Goal: Task Accomplishment & Management: Use online tool/utility

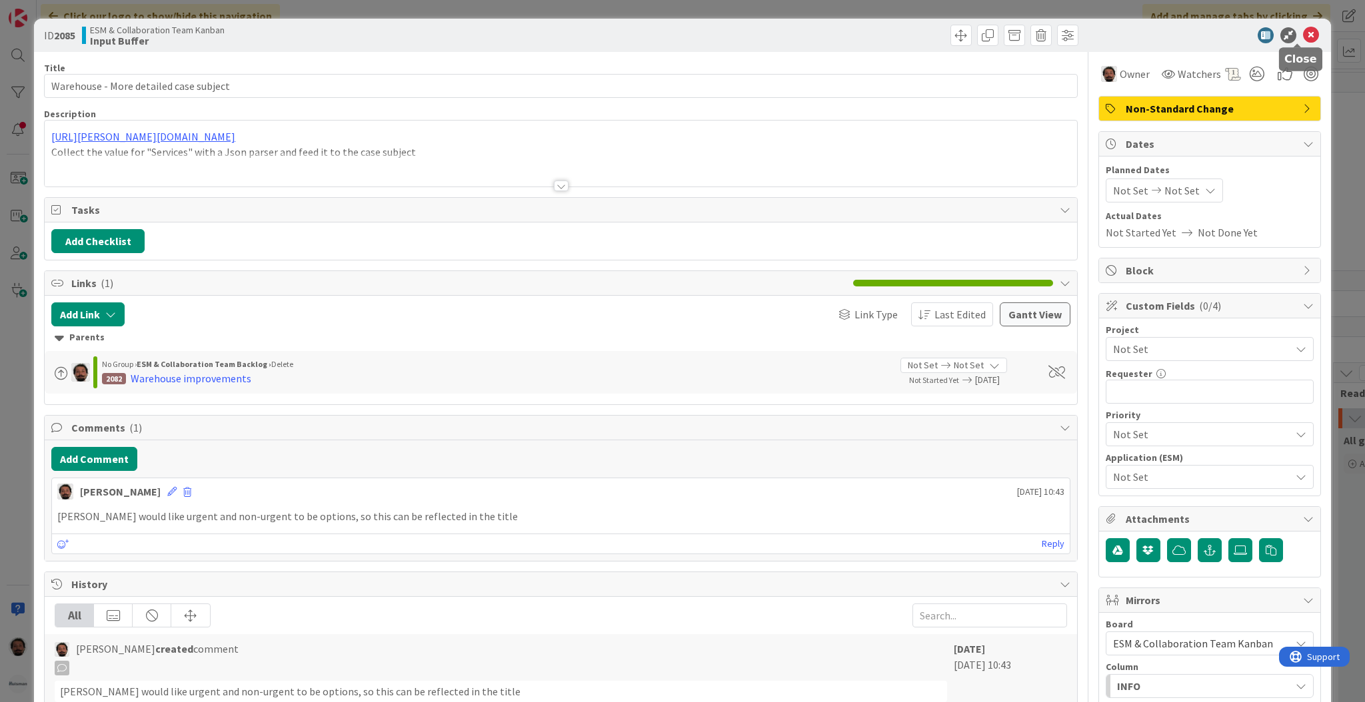
click at [1303, 37] on icon at bounding box center [1311, 35] width 16 height 16
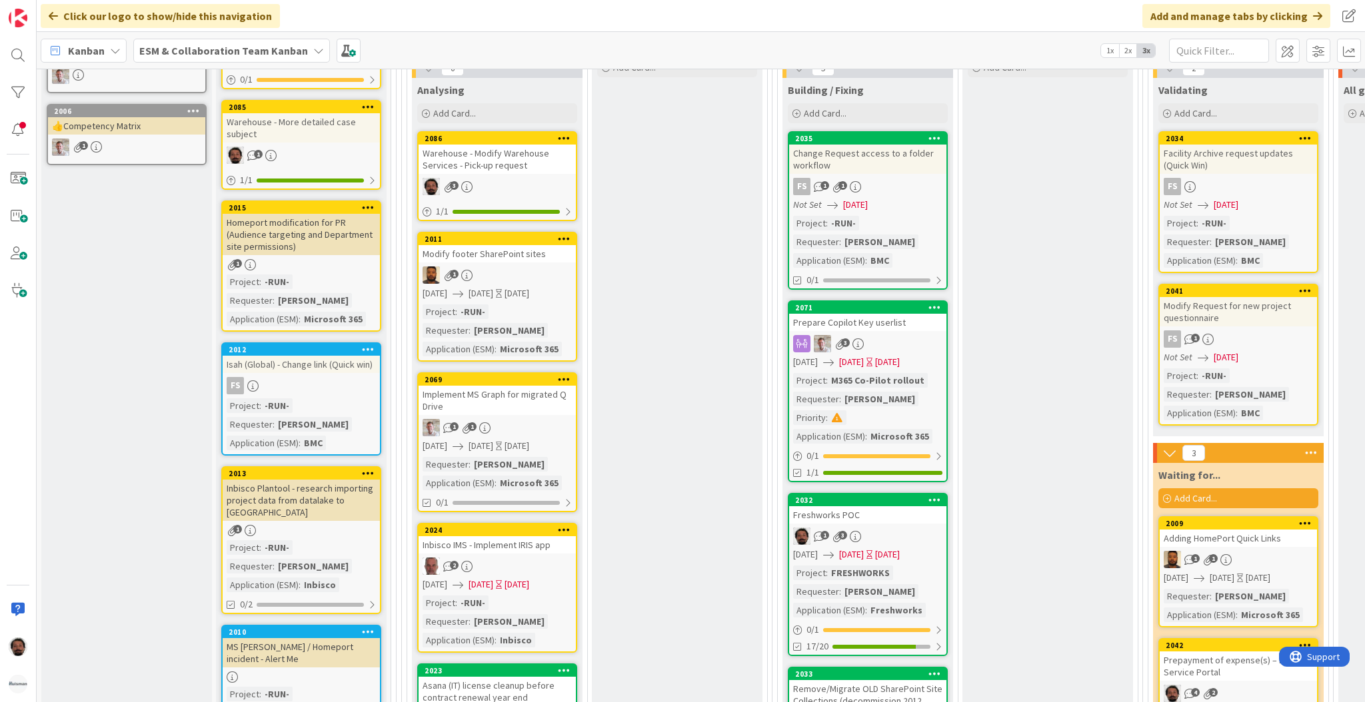
scroll to position [352, 0]
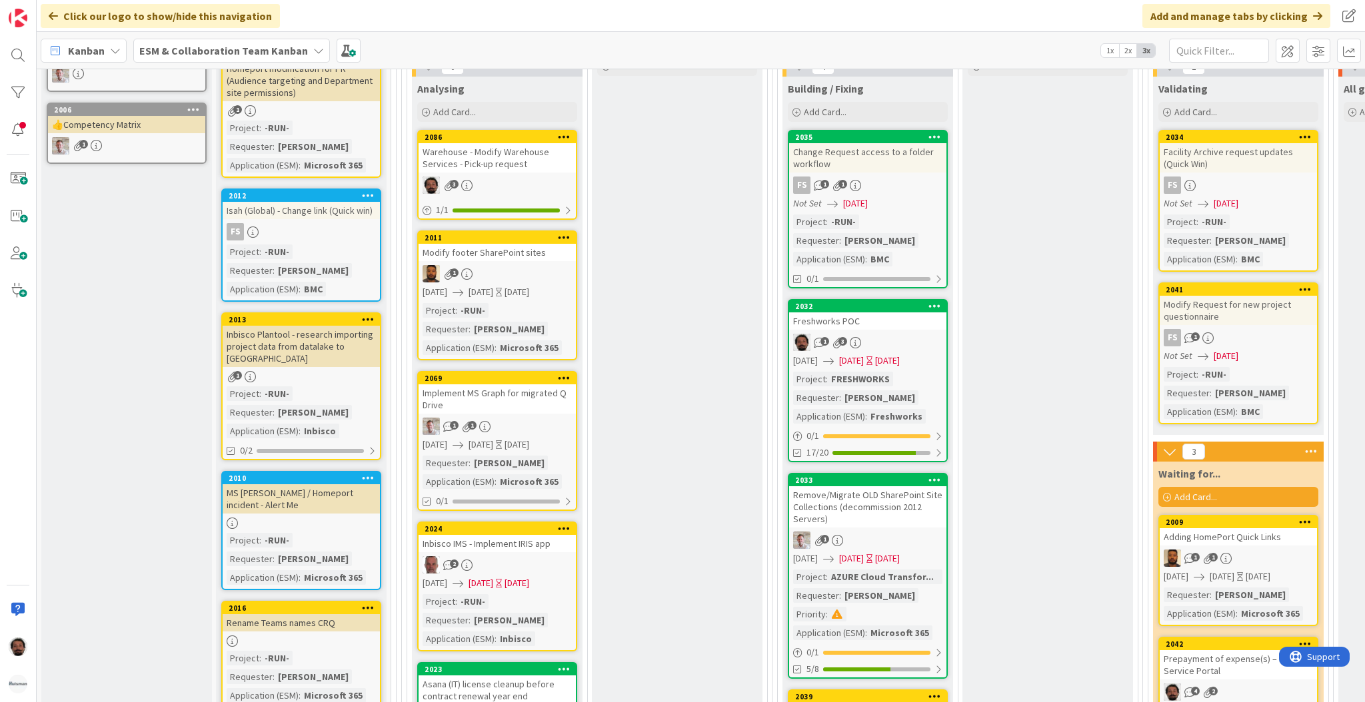
click at [902, 349] on div "1 3" at bounding box center [867, 342] width 157 height 17
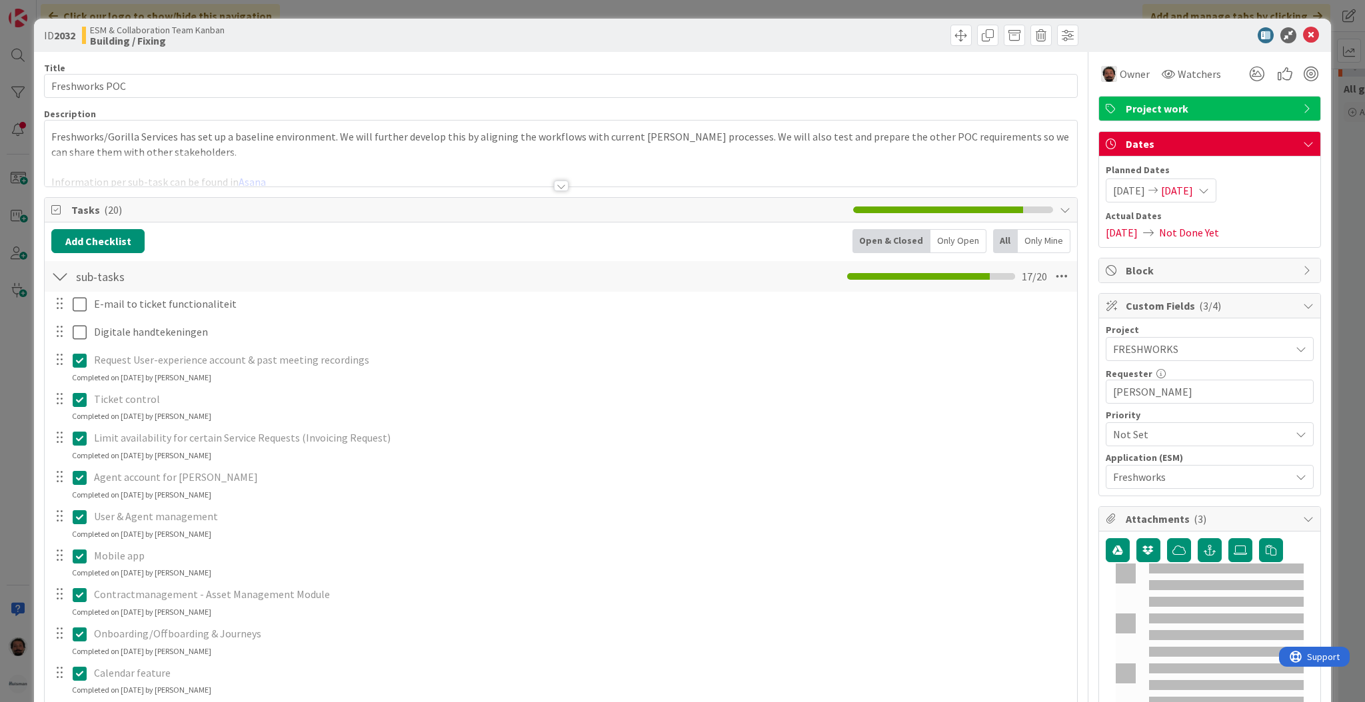
click at [1193, 183] on span "[DATE]" at bounding box center [1177, 191] width 32 height 16
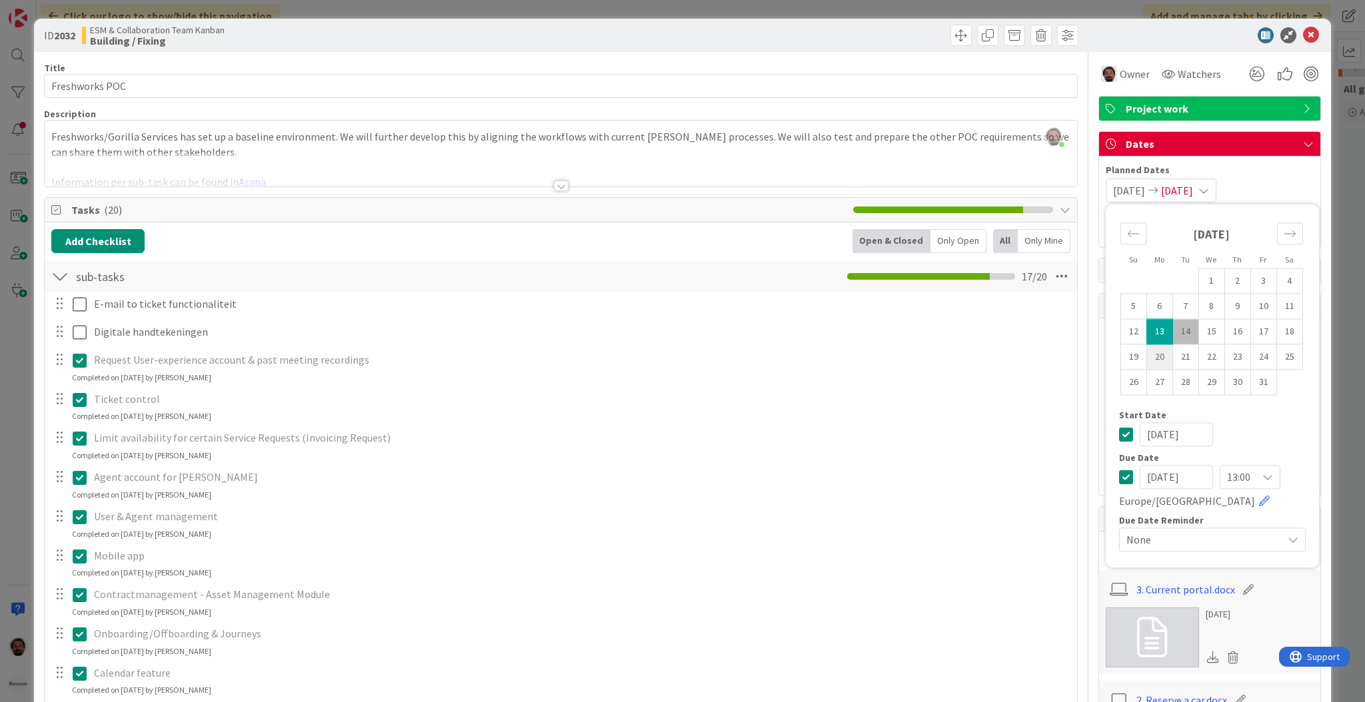
click at [1146, 360] on td "20" at bounding box center [1159, 357] width 26 height 25
type input "[DATE]"
click at [1146, 360] on td "20" at bounding box center [1159, 357] width 26 height 25
type input "[DATE]"
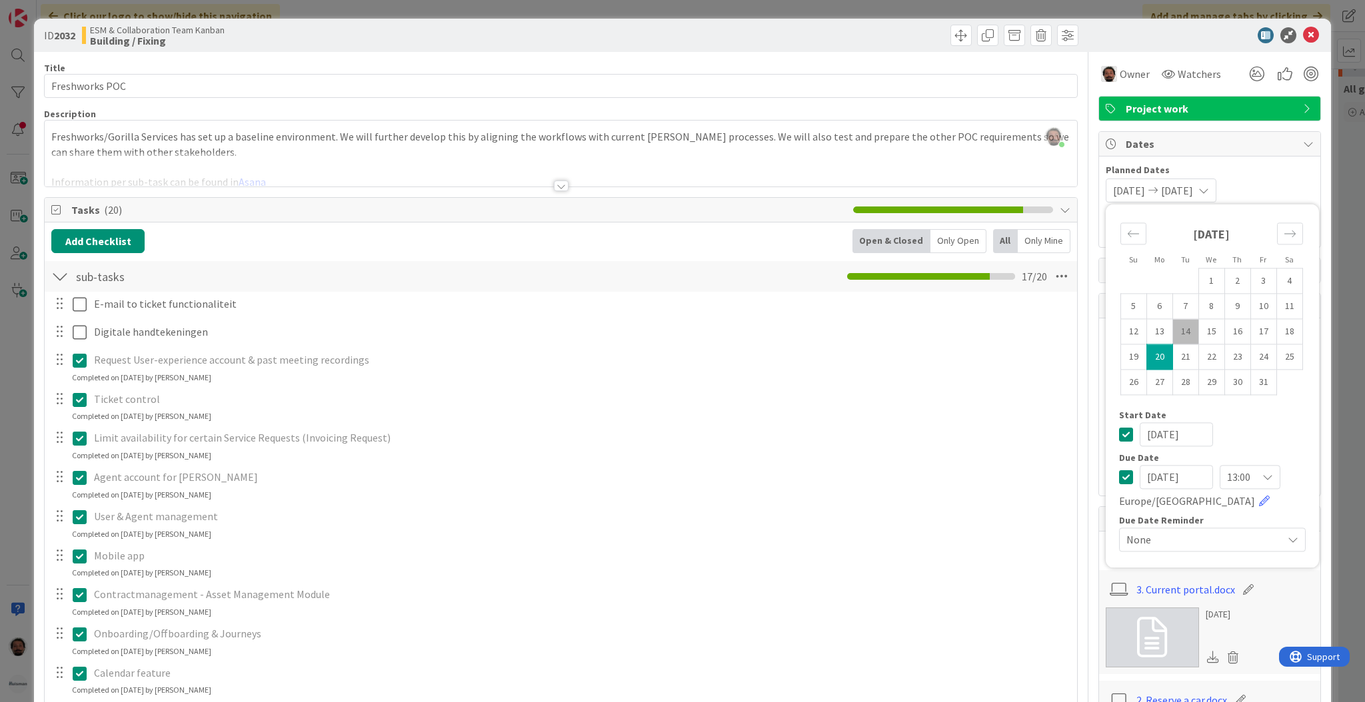
click at [1303, 31] on icon at bounding box center [1311, 35] width 16 height 16
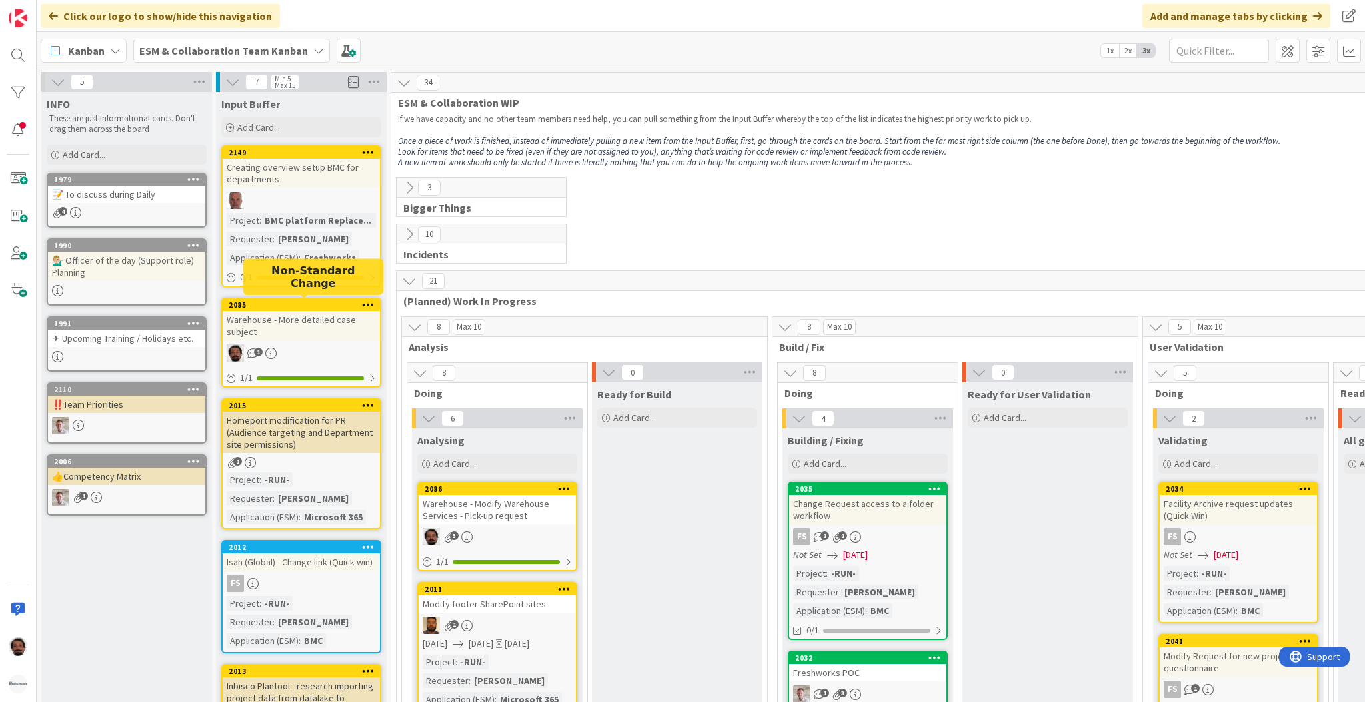
click at [323, 324] on div "Warehouse - More detailed case subject" at bounding box center [301, 325] width 157 height 29
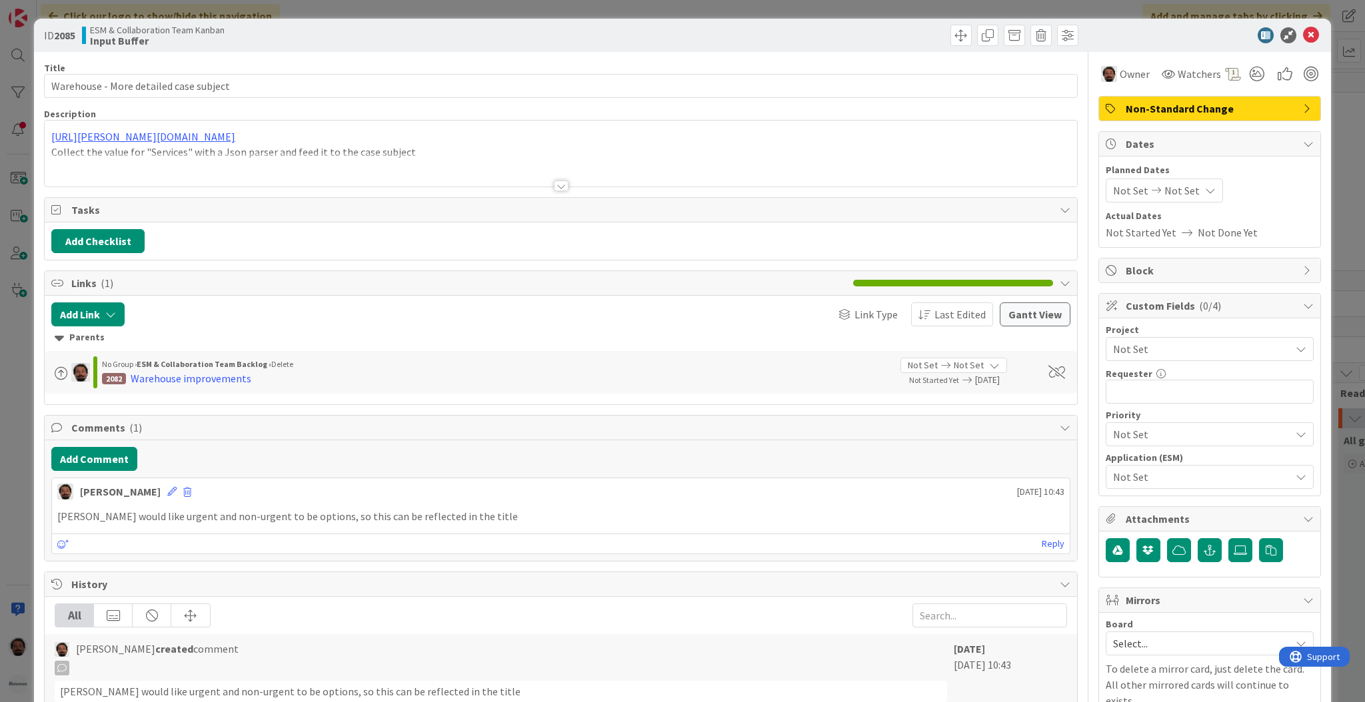
click at [1207, 361] on div "Not Set" at bounding box center [1210, 349] width 208 height 24
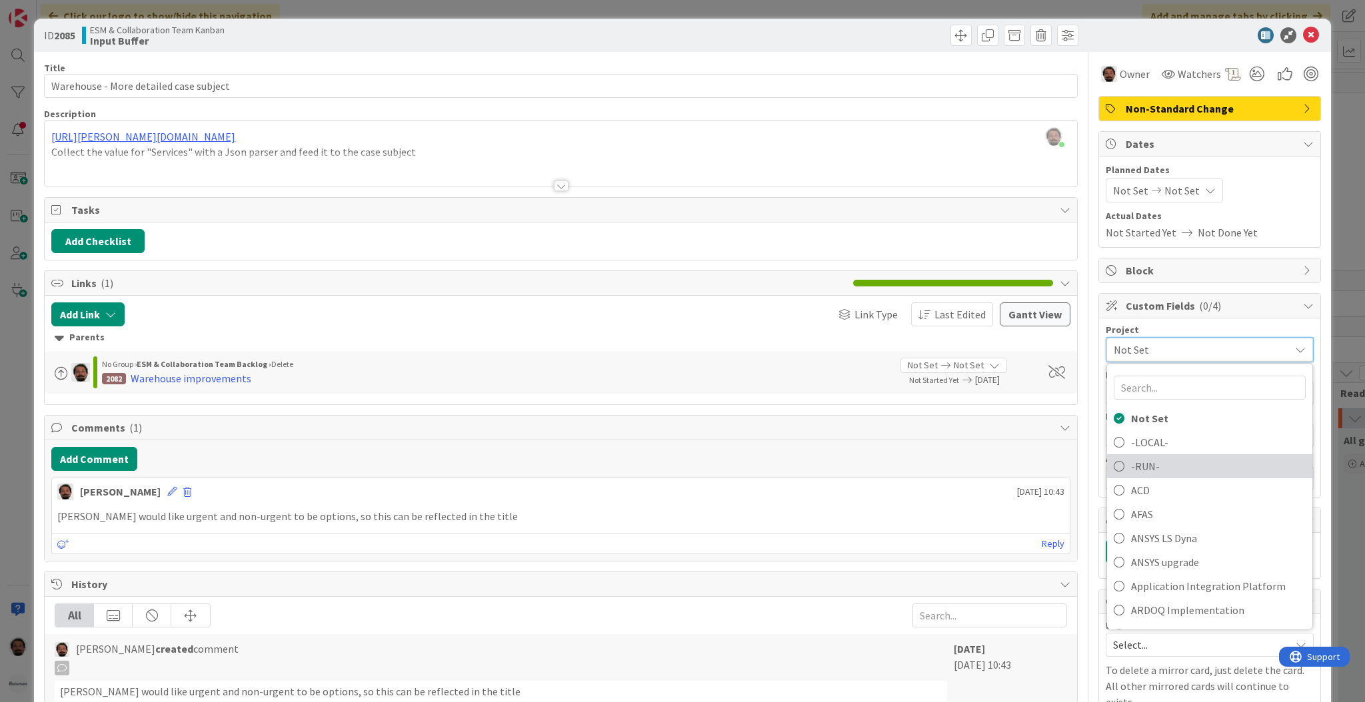
click at [1134, 471] on span "-RUN-" at bounding box center [1218, 467] width 175 height 20
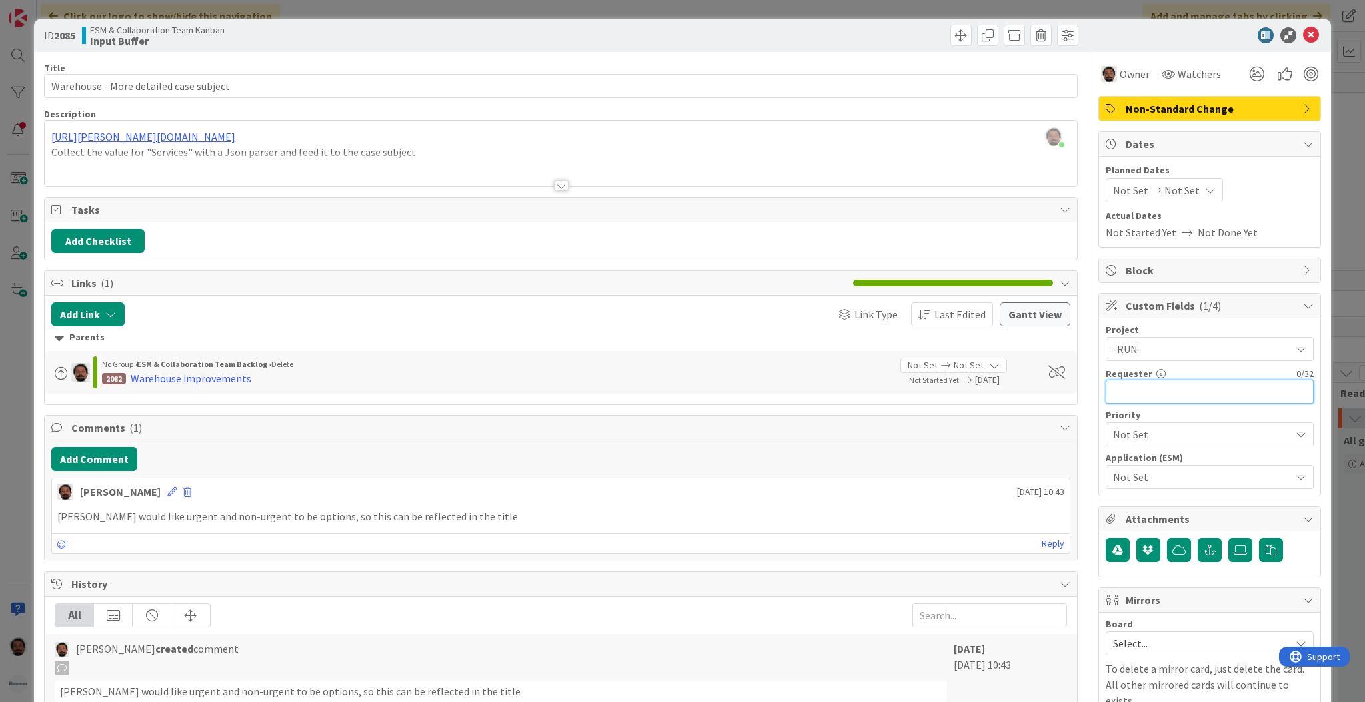
click at [1208, 383] on input "text" at bounding box center [1210, 392] width 208 height 24
type input "[PERSON_NAME]"
click at [1167, 443] on span "Not Set" at bounding box center [1198, 434] width 171 height 19
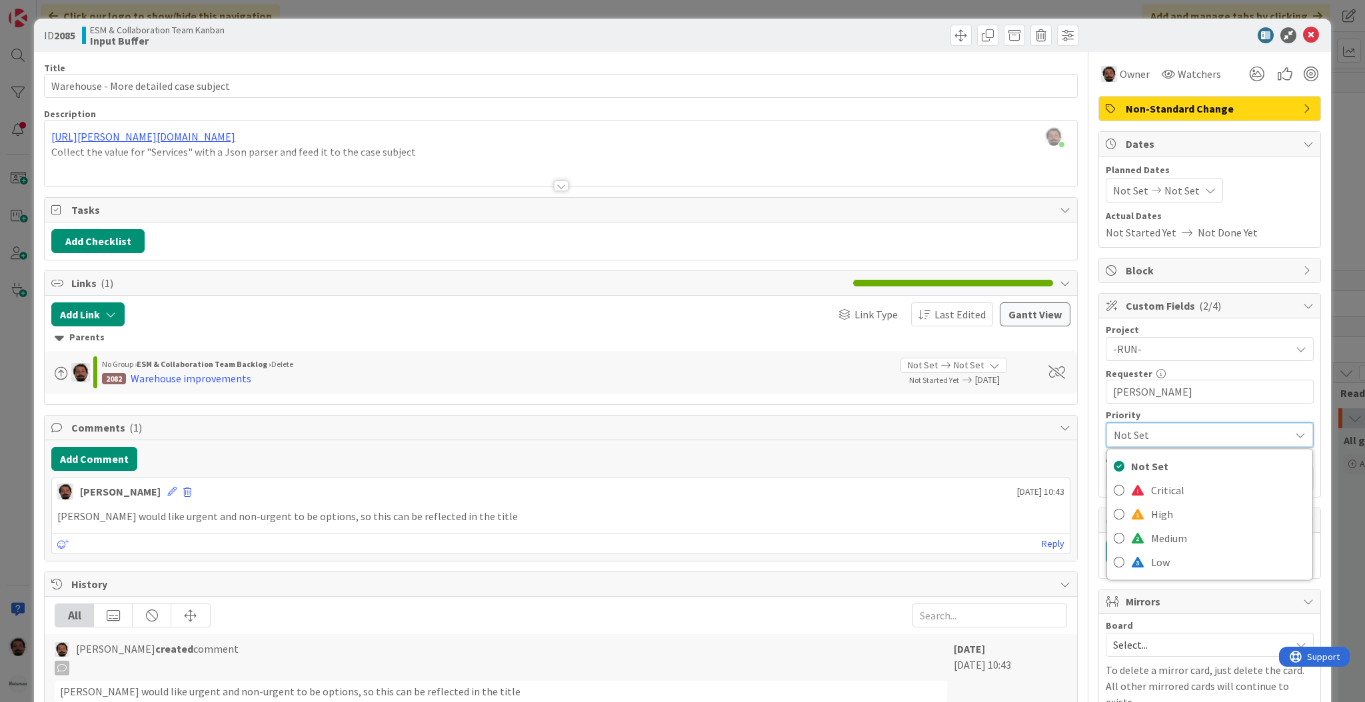
click at [1071, 390] on div "Title 38 / 128 Warehouse - More detailed case subject Description [PERSON_NAME]…" at bounding box center [682, 537] width 1277 height 970
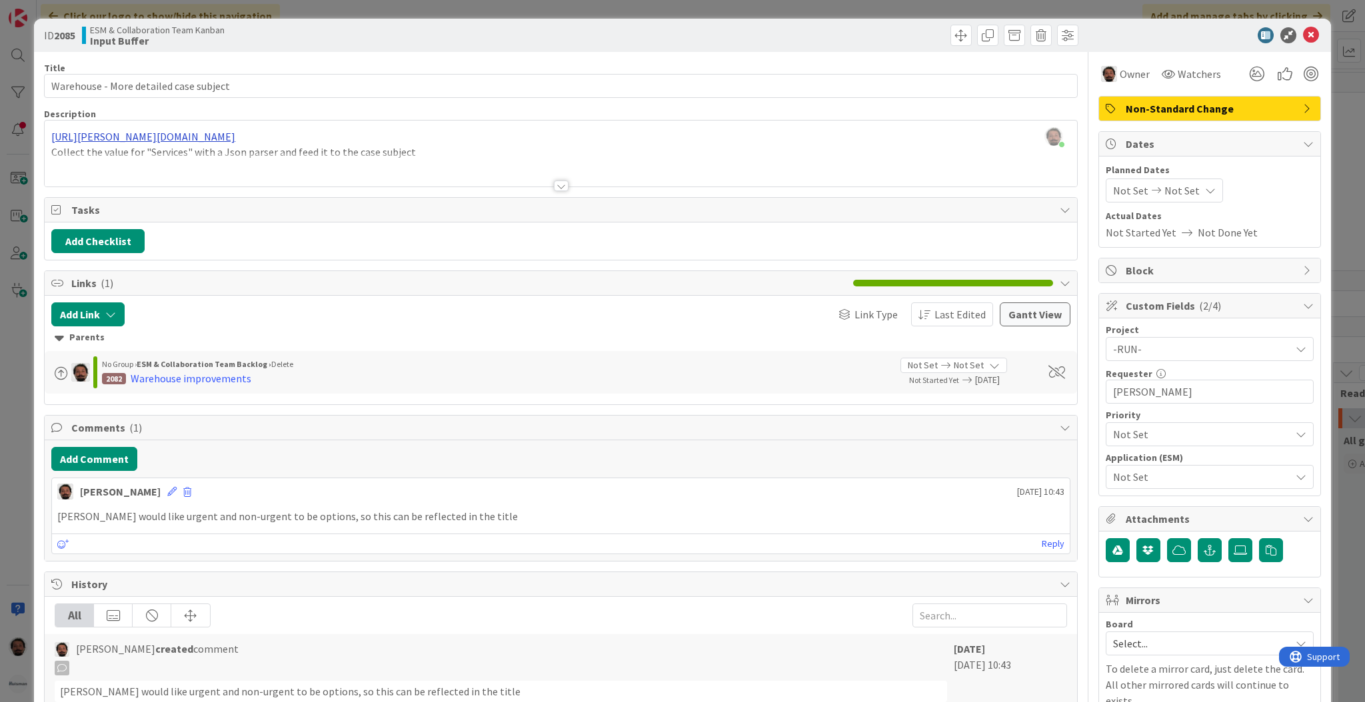
click at [326, 131] on div "[PERSON_NAME] just joined [URL][PERSON_NAME][DOMAIN_NAME] Collect the value for…" at bounding box center [561, 154] width 1032 height 66
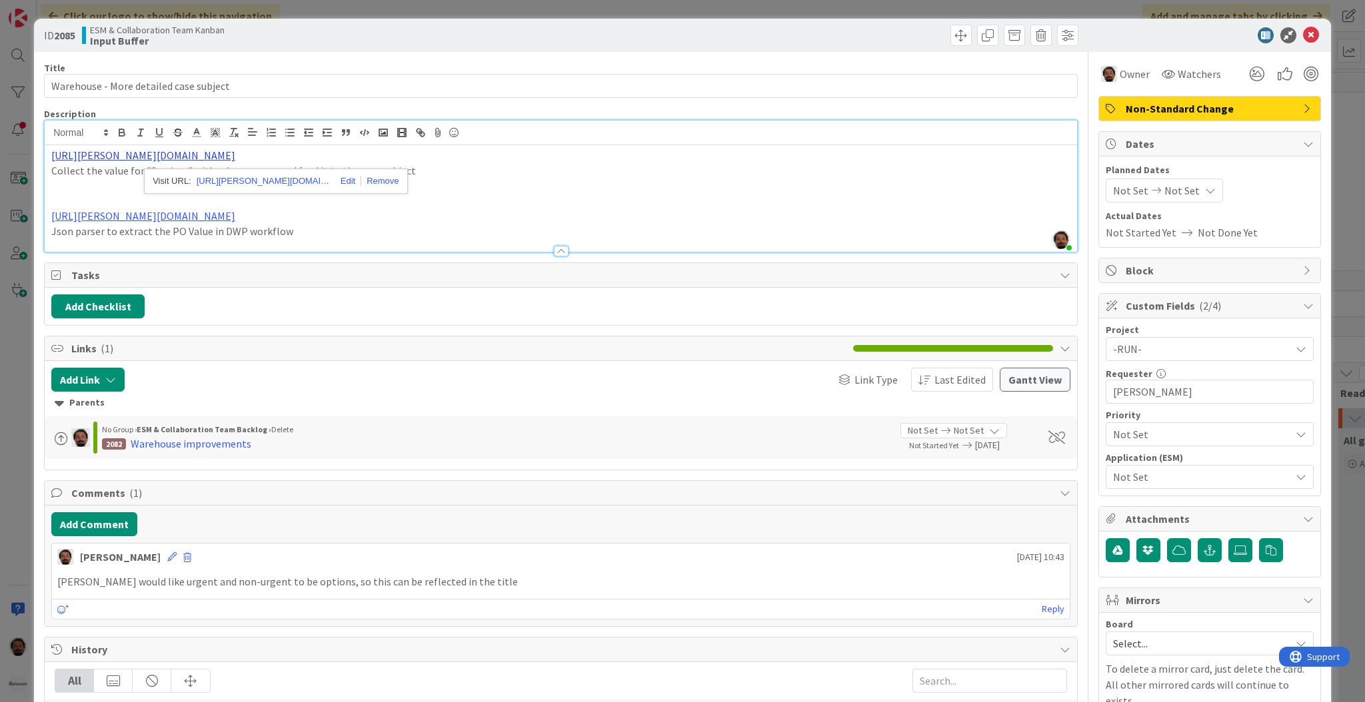
click at [235, 156] on link "[URL][PERSON_NAME][DOMAIN_NAME]" at bounding box center [143, 155] width 184 height 13
click at [290, 173] on link "[URL][PERSON_NAME][DOMAIN_NAME]" at bounding box center [263, 181] width 133 height 17
click at [1304, 35] on icon at bounding box center [1311, 35] width 16 height 16
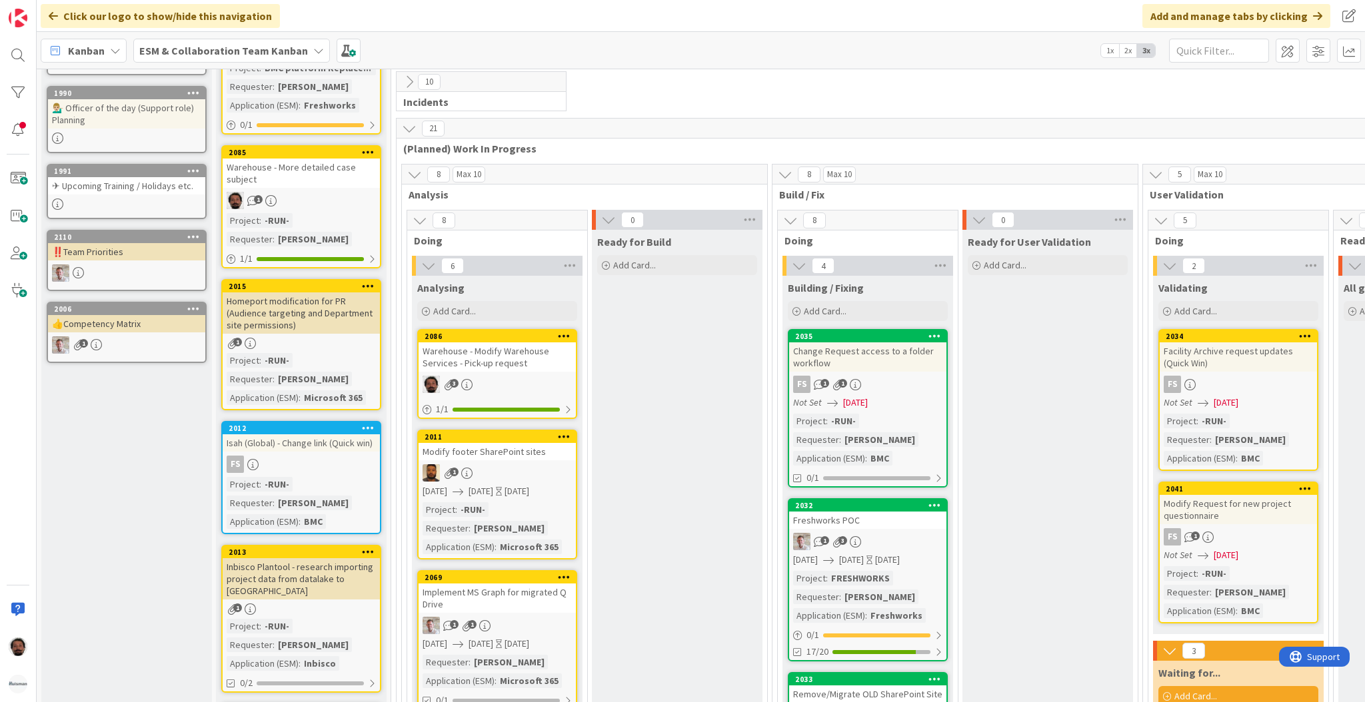
click at [530, 360] on div "Warehouse - Modify Warehouse Services - Pick-up request" at bounding box center [497, 357] width 157 height 29
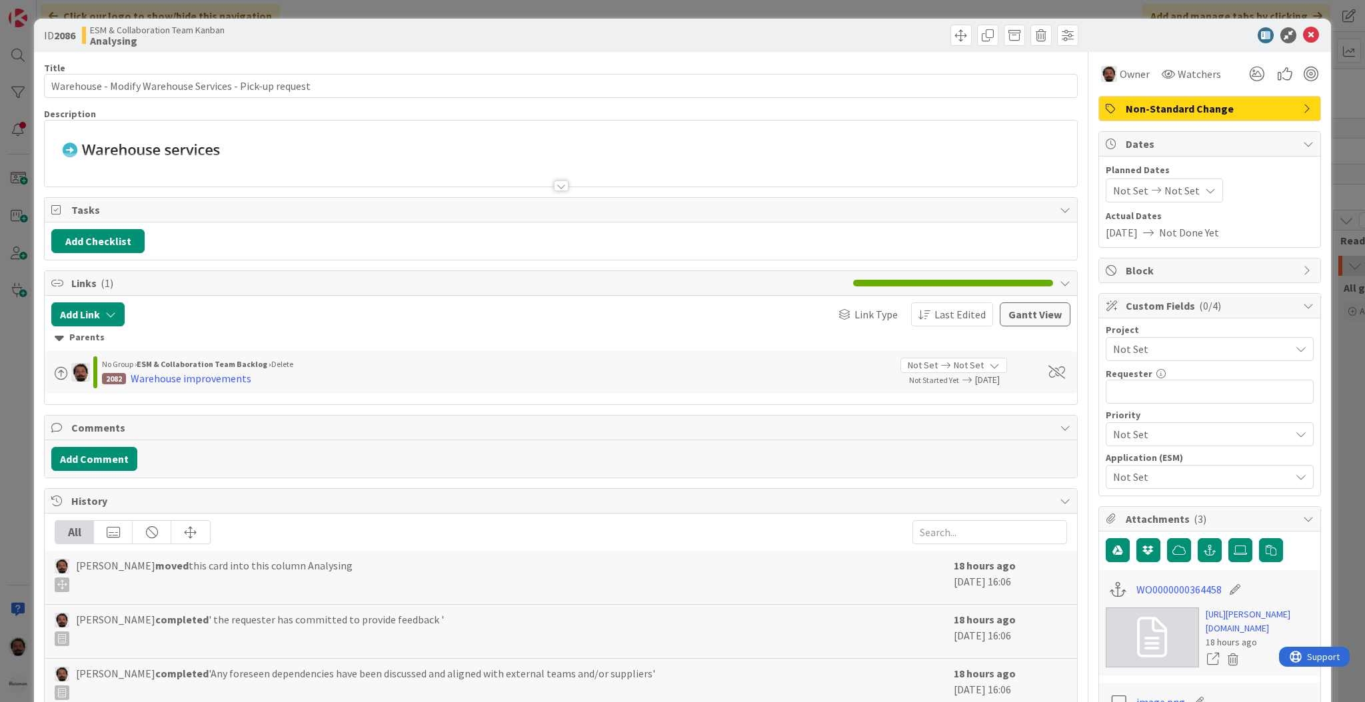
click at [1192, 355] on span "Not Set" at bounding box center [1198, 349] width 171 height 19
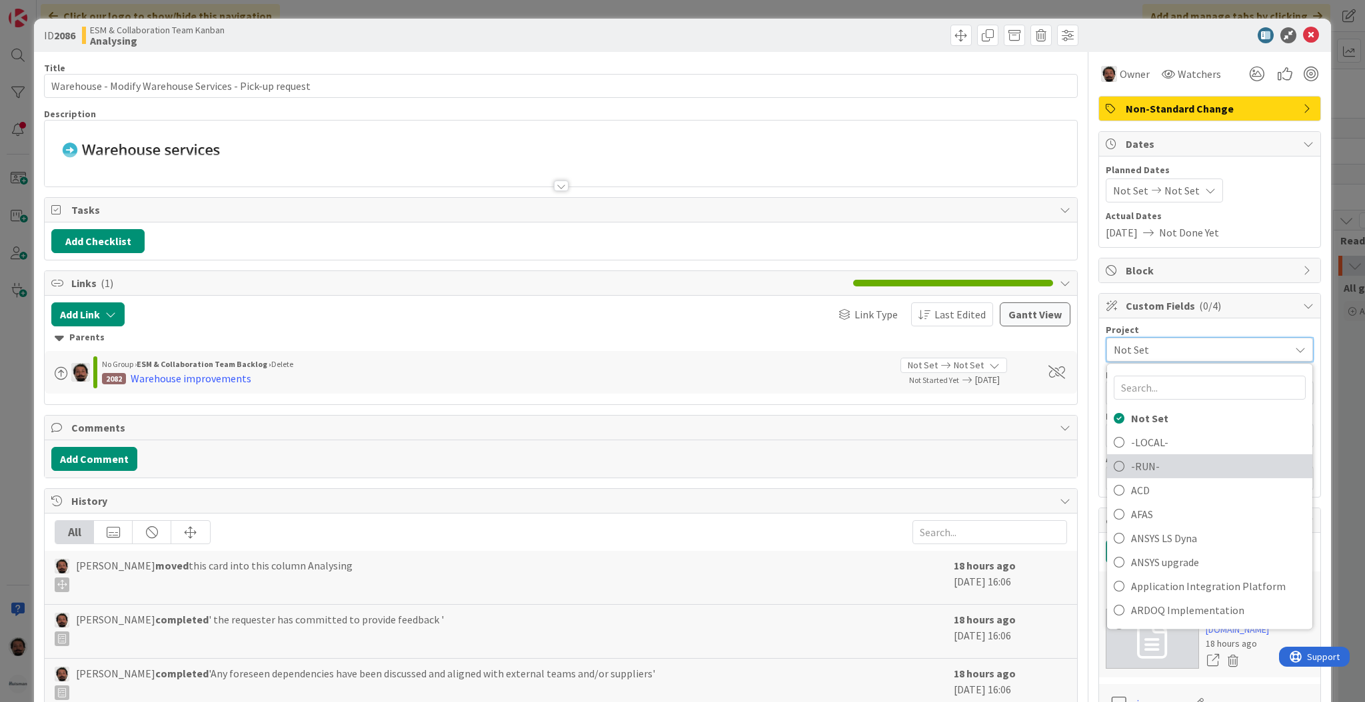
click at [1131, 472] on span "-RUN-" at bounding box center [1218, 467] width 175 height 20
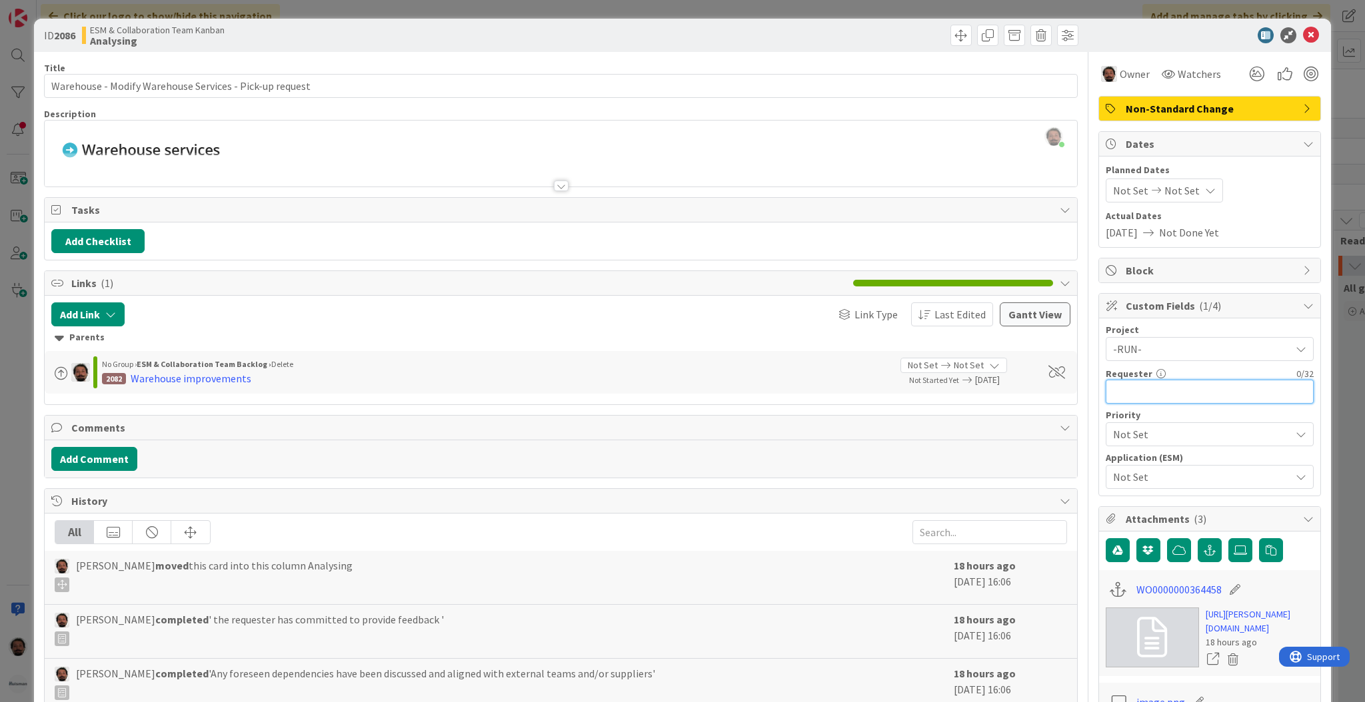
click at [1168, 391] on input "text" at bounding box center [1210, 392] width 208 height 24
type input "[PERSON_NAME]"
click at [1141, 489] on div "Not Set" at bounding box center [1210, 477] width 208 height 24
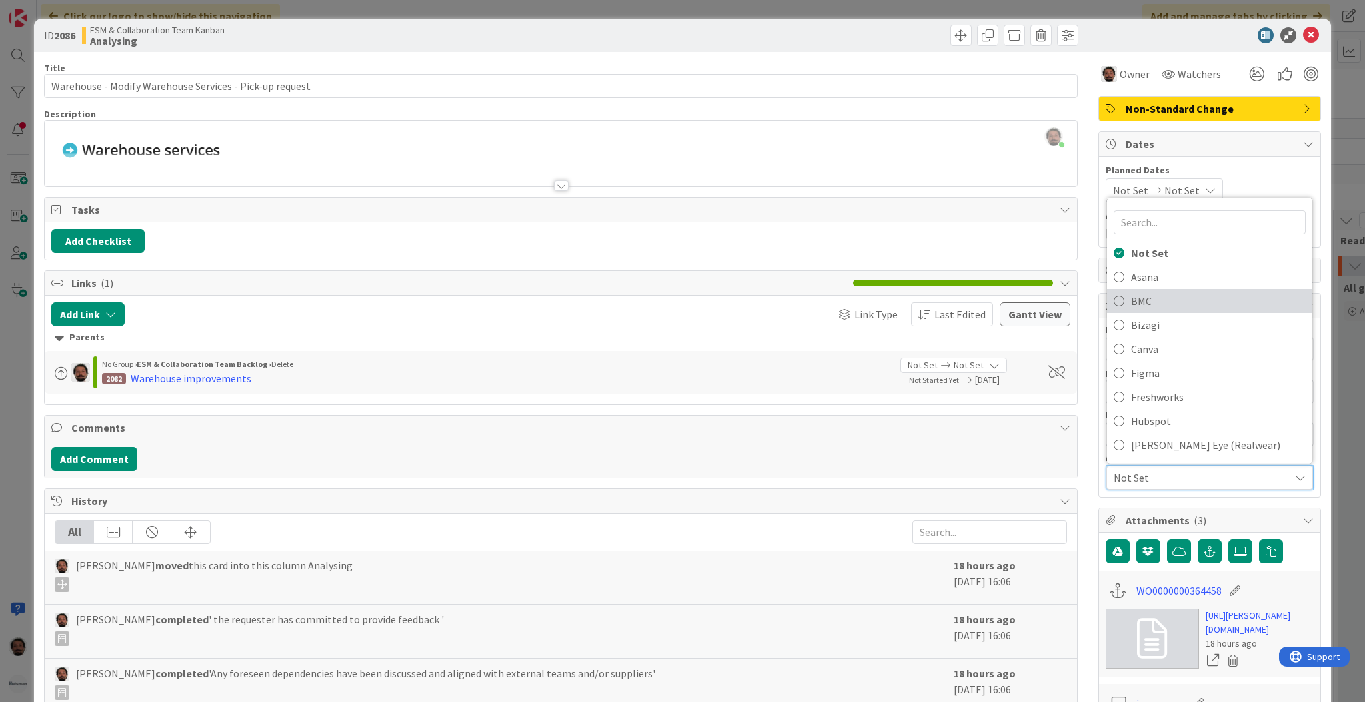
click at [1131, 303] on span "BMC" at bounding box center [1218, 301] width 175 height 20
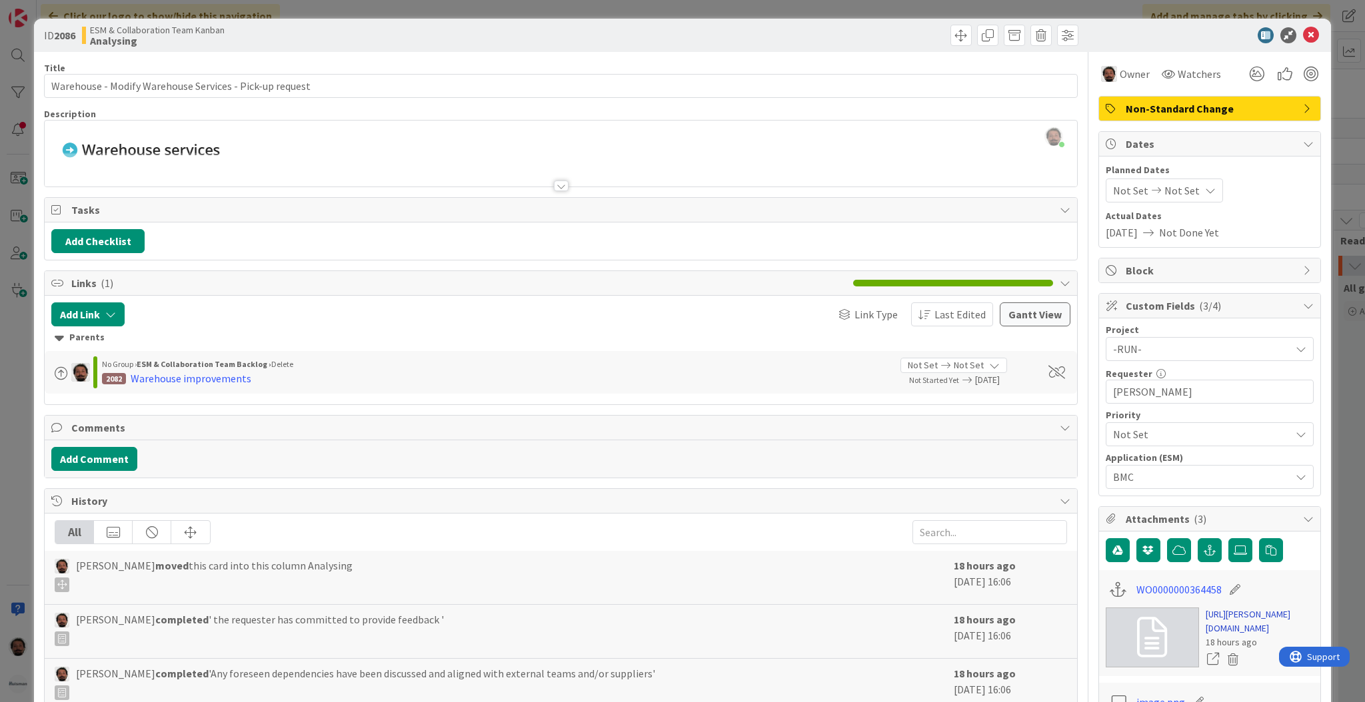
click at [1208, 623] on link "[URL][PERSON_NAME][DOMAIN_NAME]" at bounding box center [1260, 622] width 108 height 28
click at [1154, 447] on div "Project -RUN- Not Set -LOCAL- -RUN- ACD AFAS ANSYS LS Dyna ANSYS upgrade Applic…" at bounding box center [1210, 407] width 208 height 164
click at [1164, 434] on span "Not Set" at bounding box center [1198, 434] width 171 height 19
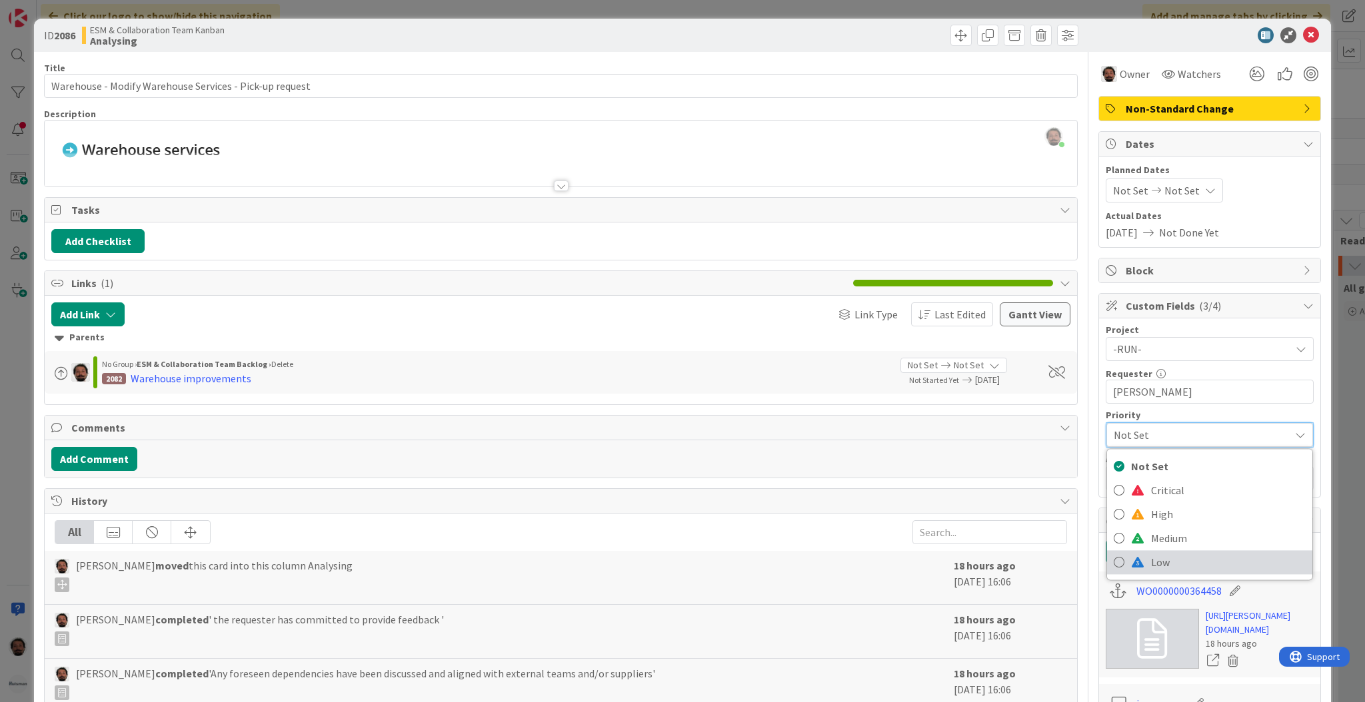
click at [1131, 564] on span at bounding box center [1137, 562] width 13 height 11
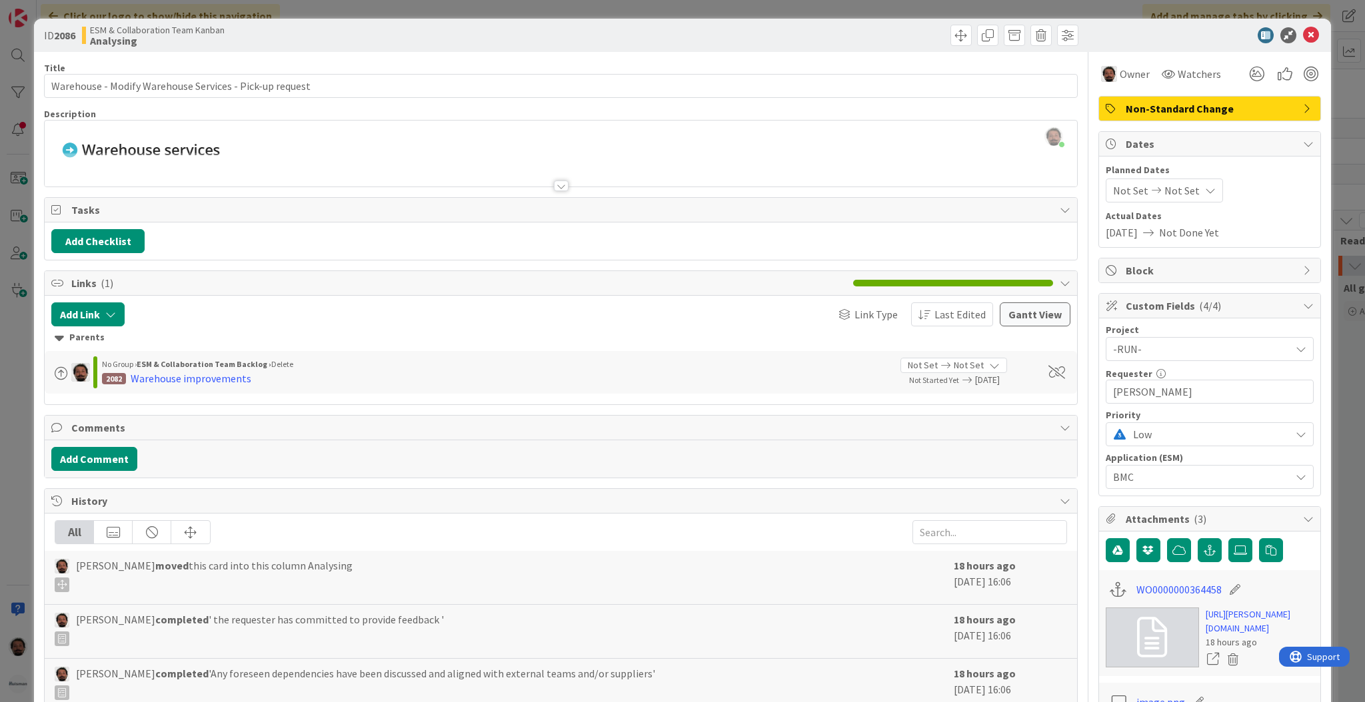
click at [1178, 193] on span "Not Set" at bounding box center [1181, 191] width 35 height 16
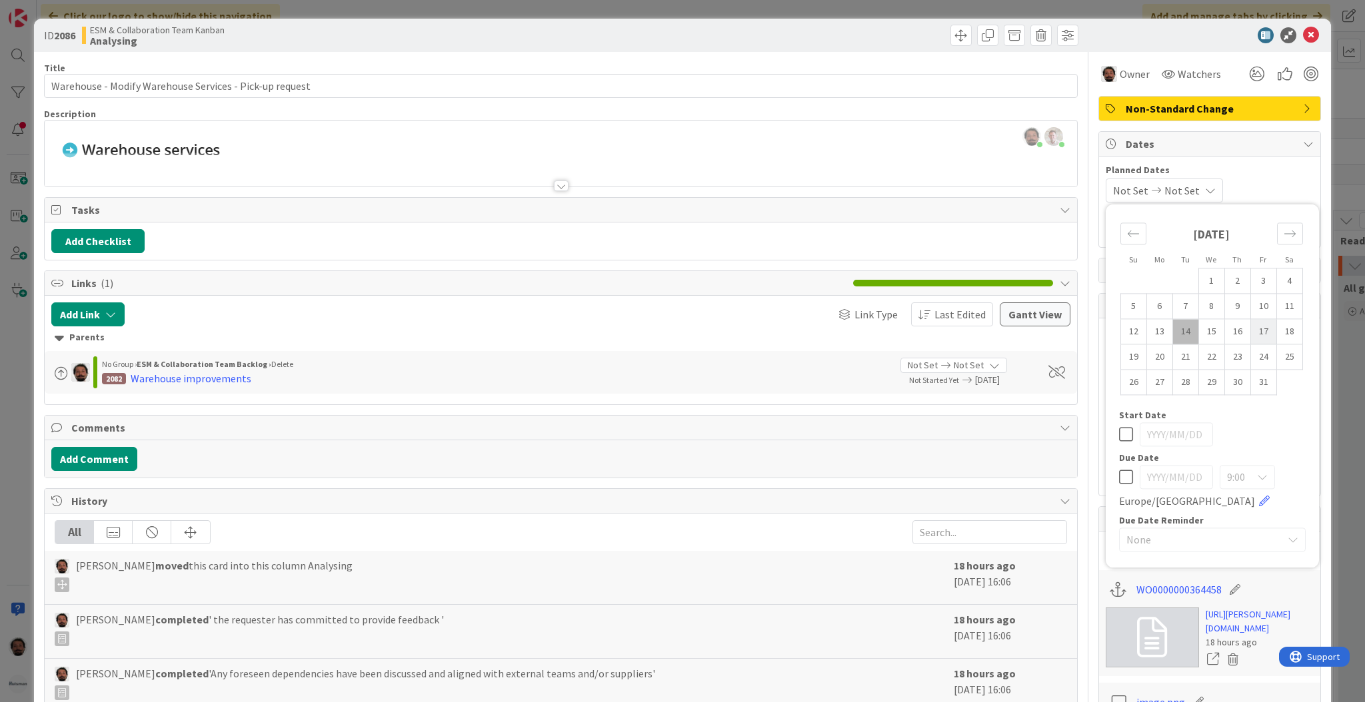
click at [1250, 328] on td "17" at bounding box center [1263, 331] width 26 height 25
type input "[DATE]"
click at [1250, 331] on td "17" at bounding box center [1263, 331] width 26 height 25
type input "[DATE]"
click at [1250, 331] on td "17" at bounding box center [1263, 331] width 26 height 25
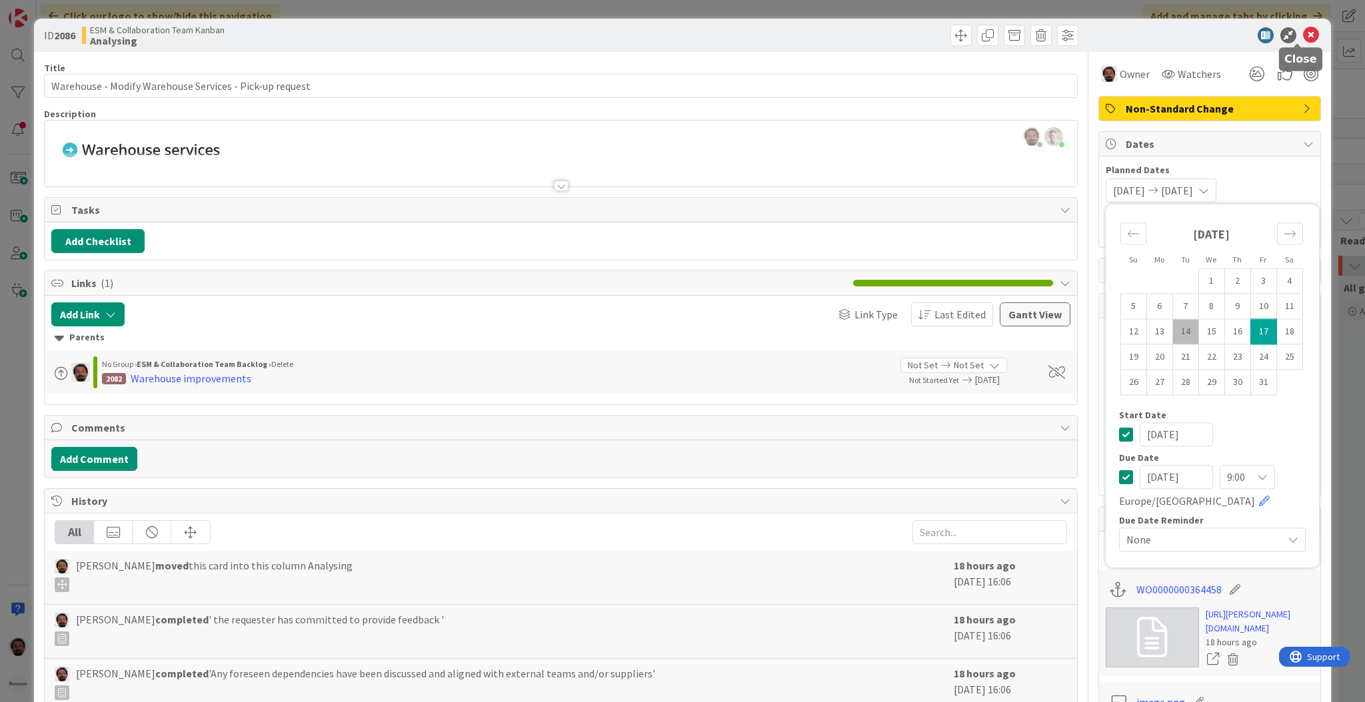
click at [1303, 39] on icon at bounding box center [1311, 35] width 16 height 16
